Goal: Find specific page/section: Locate a particular part of the current website

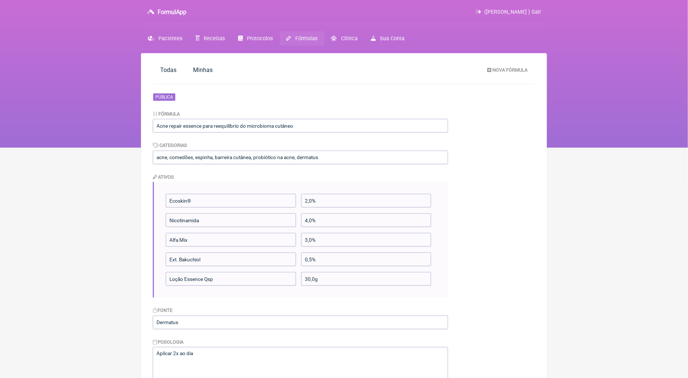
click at [209, 33] on link "Receitas" at bounding box center [210, 38] width 42 height 14
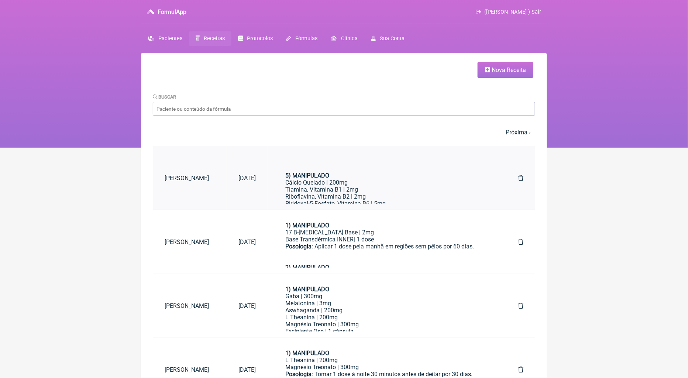
scroll to position [74, 0]
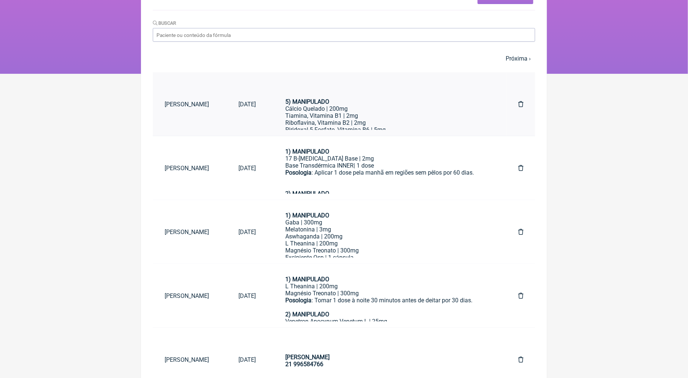
click at [329, 105] on strong "5) MANIPULADO" at bounding box center [308, 101] width 44 height 7
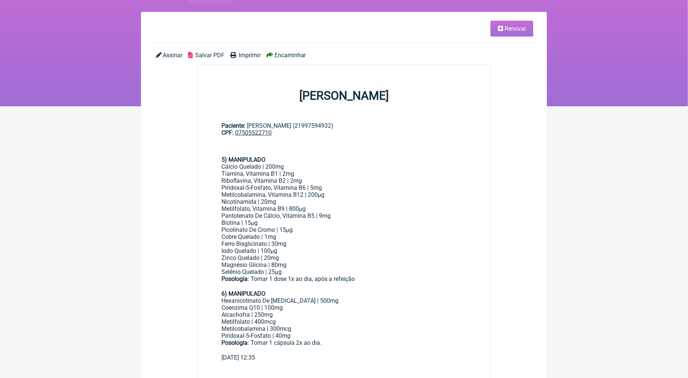
scroll to position [74, 0]
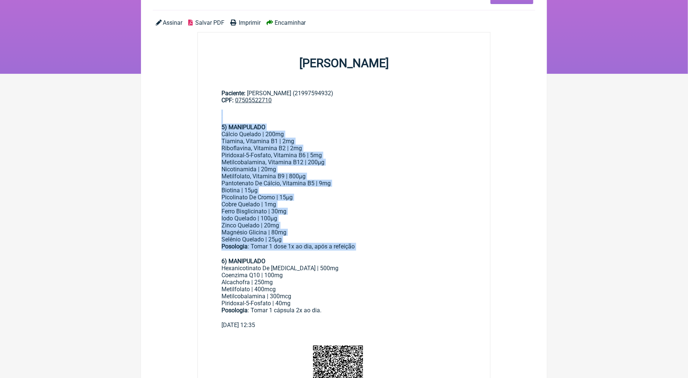
drag, startPoint x: 217, startPoint y: 123, endPoint x: 362, endPoint y: 247, distance: 191.0
click at [362, 247] on main "Paciente: [PERSON_NAME] (21997594932) CPF: 07505522710 5) MANIPULADO Cálcio Que…" at bounding box center [344, 206] width 293 height 257
copy div "5) MANIPULADO Cálcio Quelado | 200mg Tiamina, Vitamina B1 | 2mg Riboflavina, Vi…"
click at [166, 158] on main "Renovar Assinar Salvar PDF Imprimir Encaminhar [PERSON_NAME] Paciente: [PERSON_…" at bounding box center [344, 276] width 406 height 595
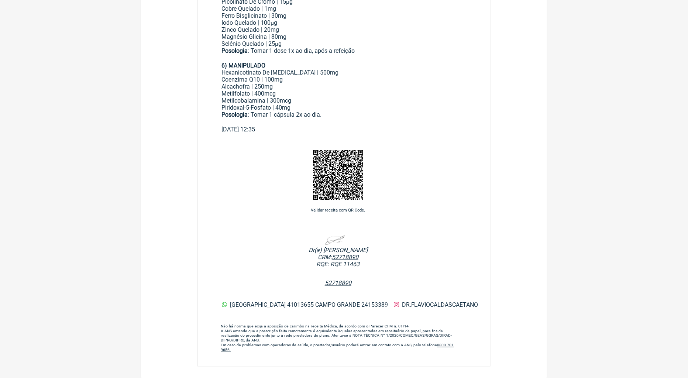
scroll to position [275, 0]
